Goal: Information Seeking & Learning: Learn about a topic

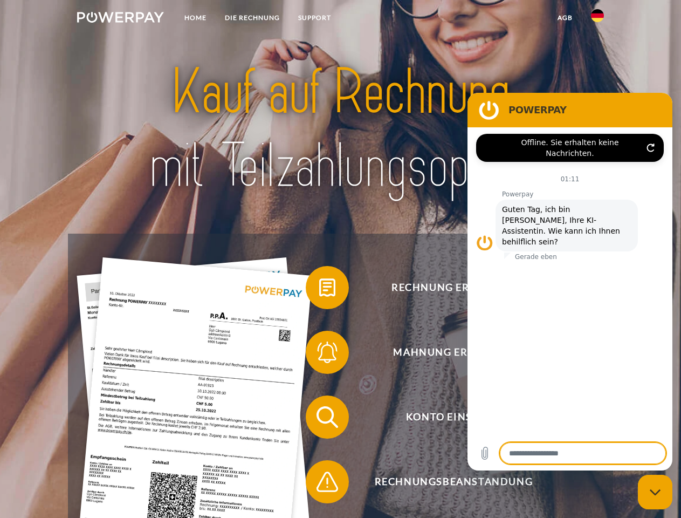
click at [120, 19] on img at bounding box center [120, 17] width 87 height 11
click at [598, 19] on img at bounding box center [597, 15] width 13 height 13
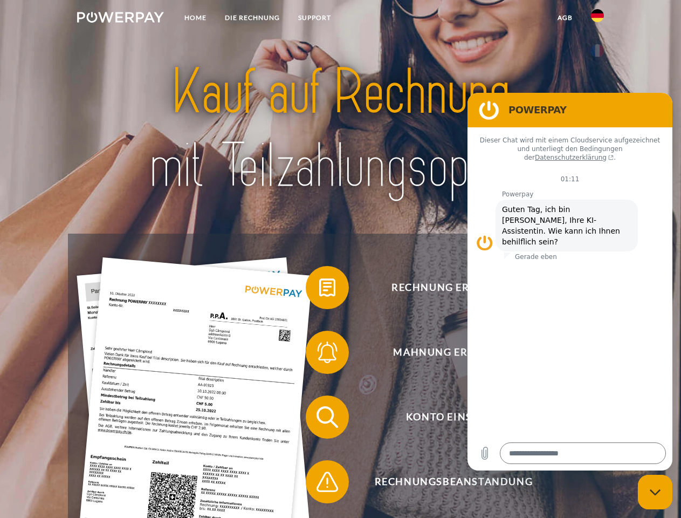
click at [565, 18] on link "agb" at bounding box center [564, 17] width 33 height 19
click at [319, 290] on span at bounding box center [311, 287] width 54 height 54
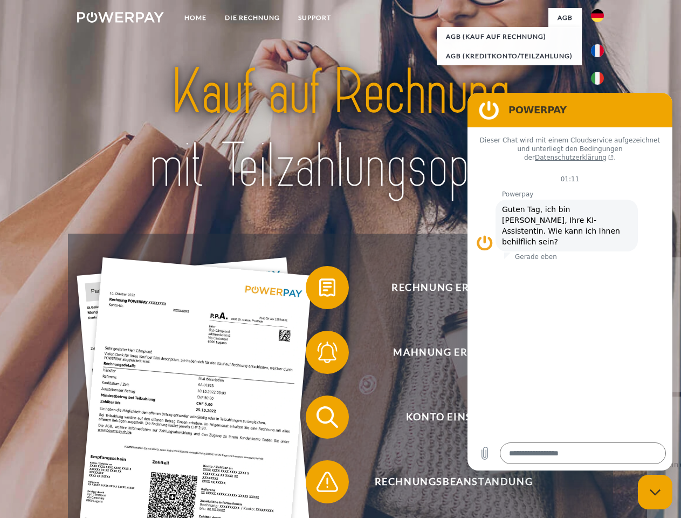
click at [319, 354] on div "Rechnung erhalten? Mahnung erhalten? Konto einsehen" at bounding box center [340, 449] width 545 height 431
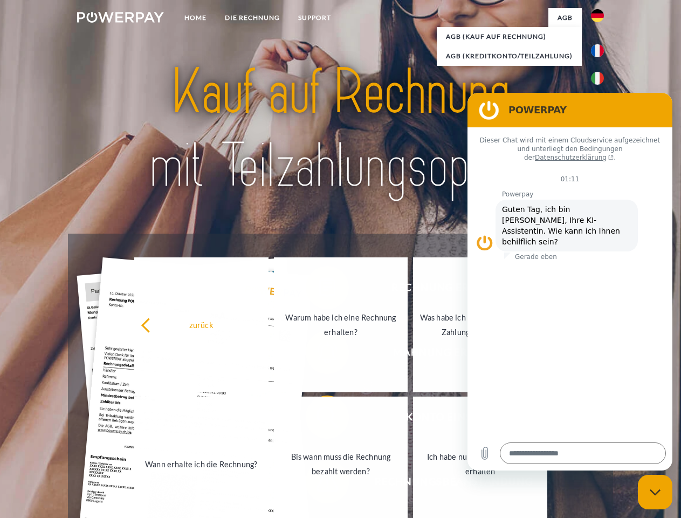
click at [319, 419] on link "Bis wann muss die Rechnung bezahlt werden?" at bounding box center [341, 463] width 134 height 135
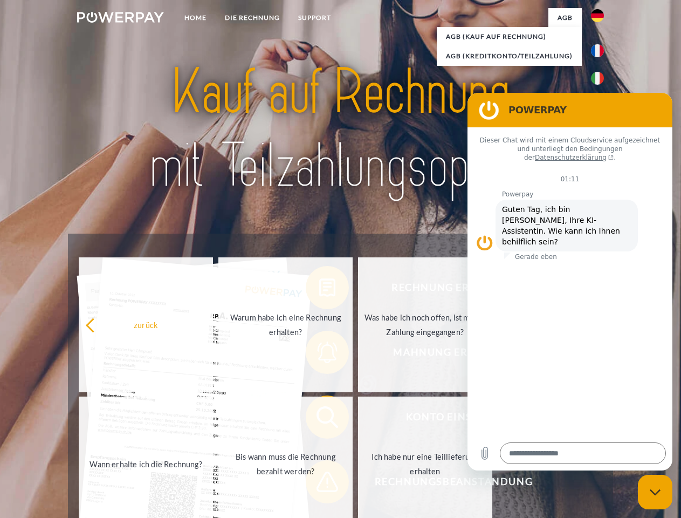
click at [319, 484] on span at bounding box center [311, 482] width 54 height 54
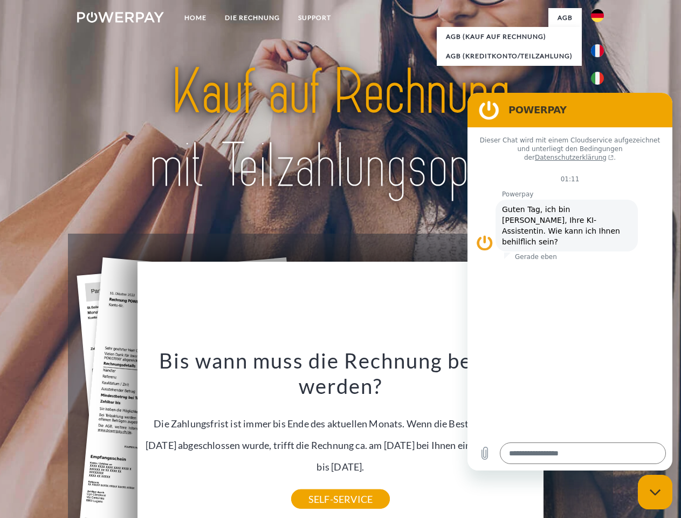
click at [655, 492] on icon "Messaging-Fenster schließen" at bounding box center [655, 492] width 11 height 7
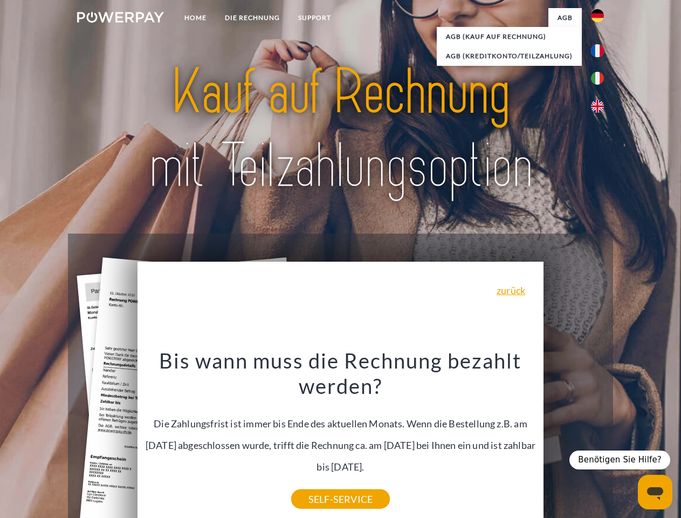
type textarea "*"
